Goal: Navigation & Orientation: Go to known website

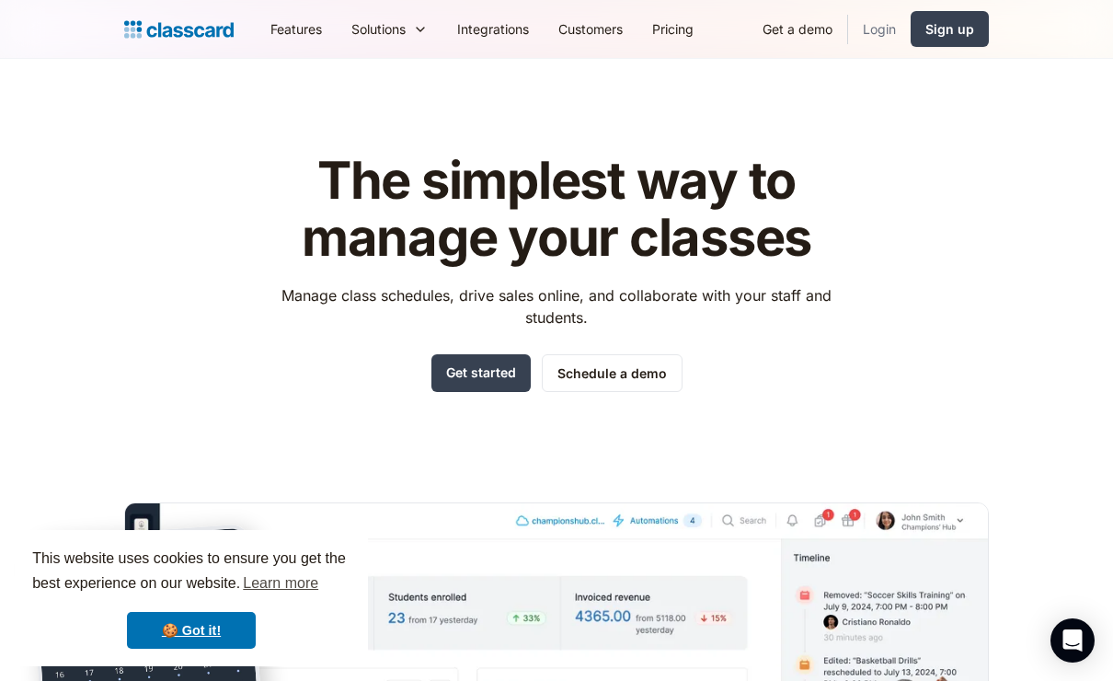
click at [881, 30] on link "Login" at bounding box center [879, 28] width 63 height 41
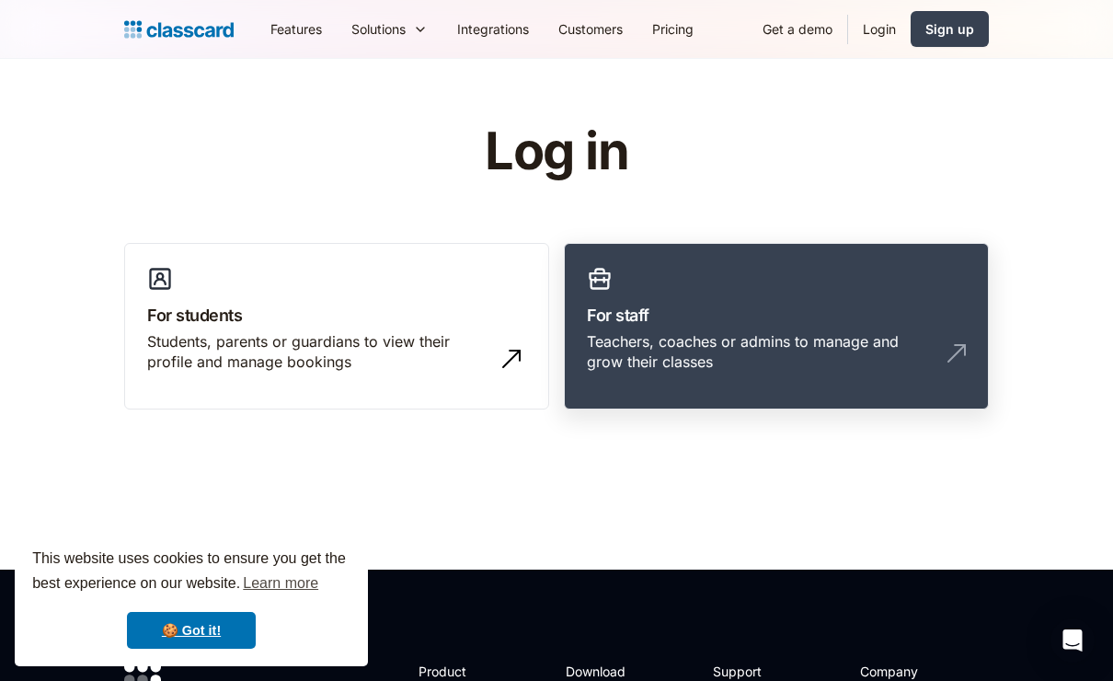
click at [694, 349] on div "Teachers, coaches or admins to manage and grow their classes" at bounding box center [758, 351] width 342 height 41
